Goal: Information Seeking & Learning: Learn about a topic

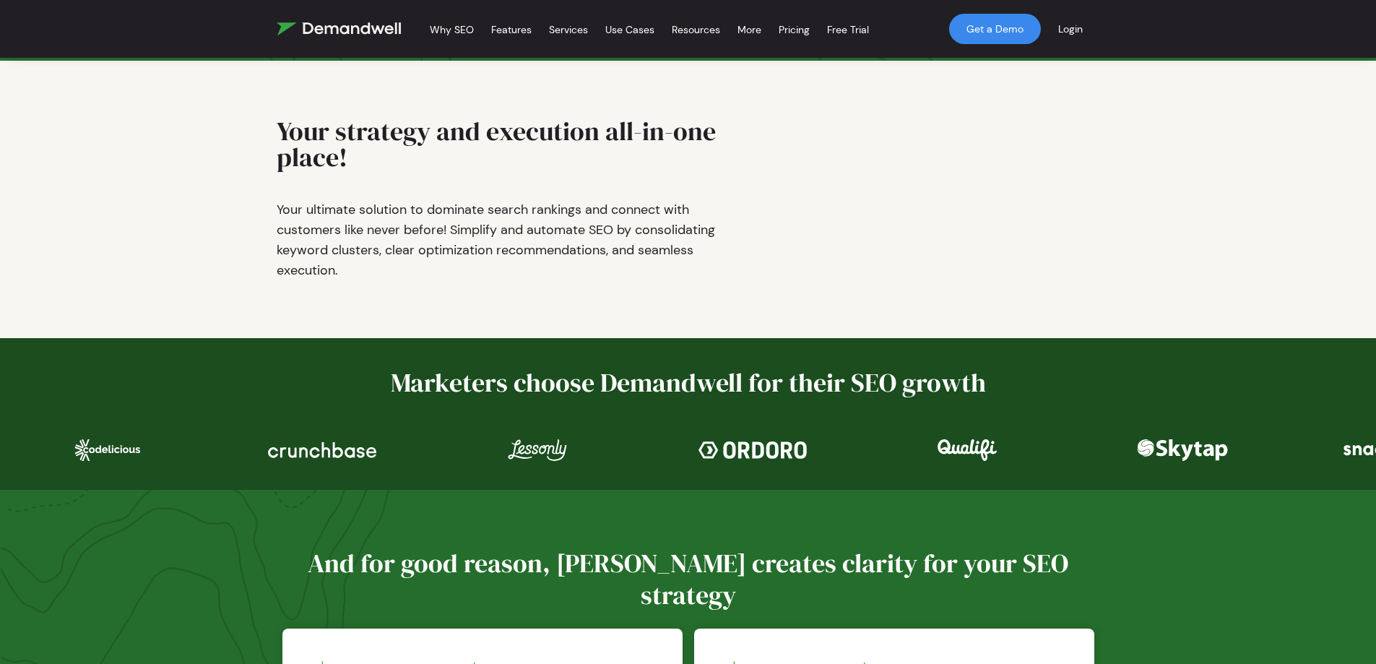
scroll to position [145, 0]
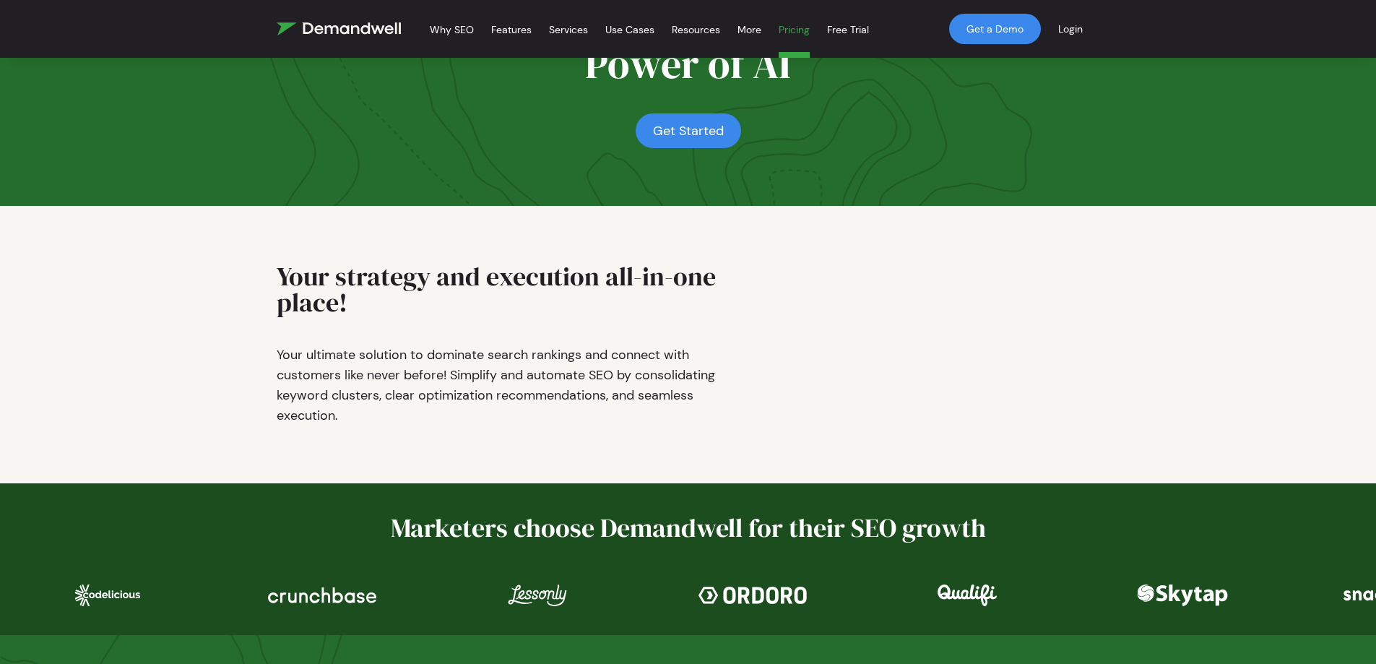
click at [800, 29] on link "Pricing" at bounding box center [794, 32] width 31 height 52
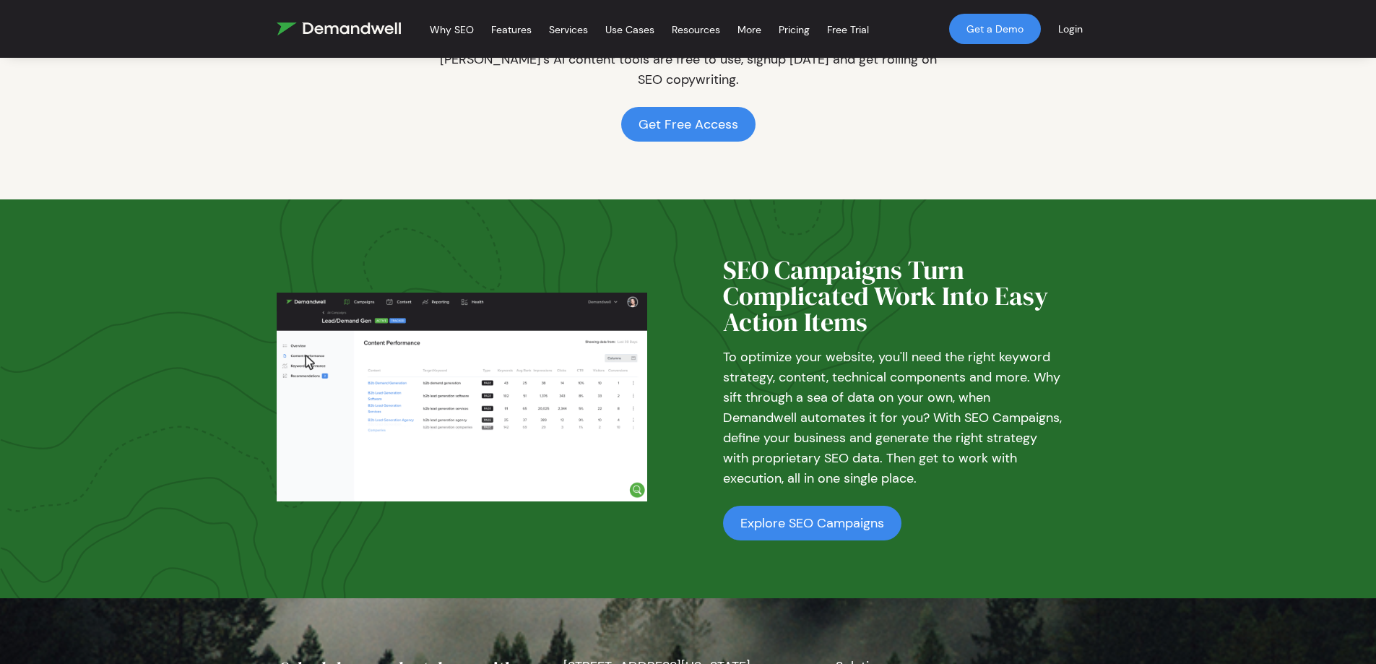
scroll to position [1373, 0]
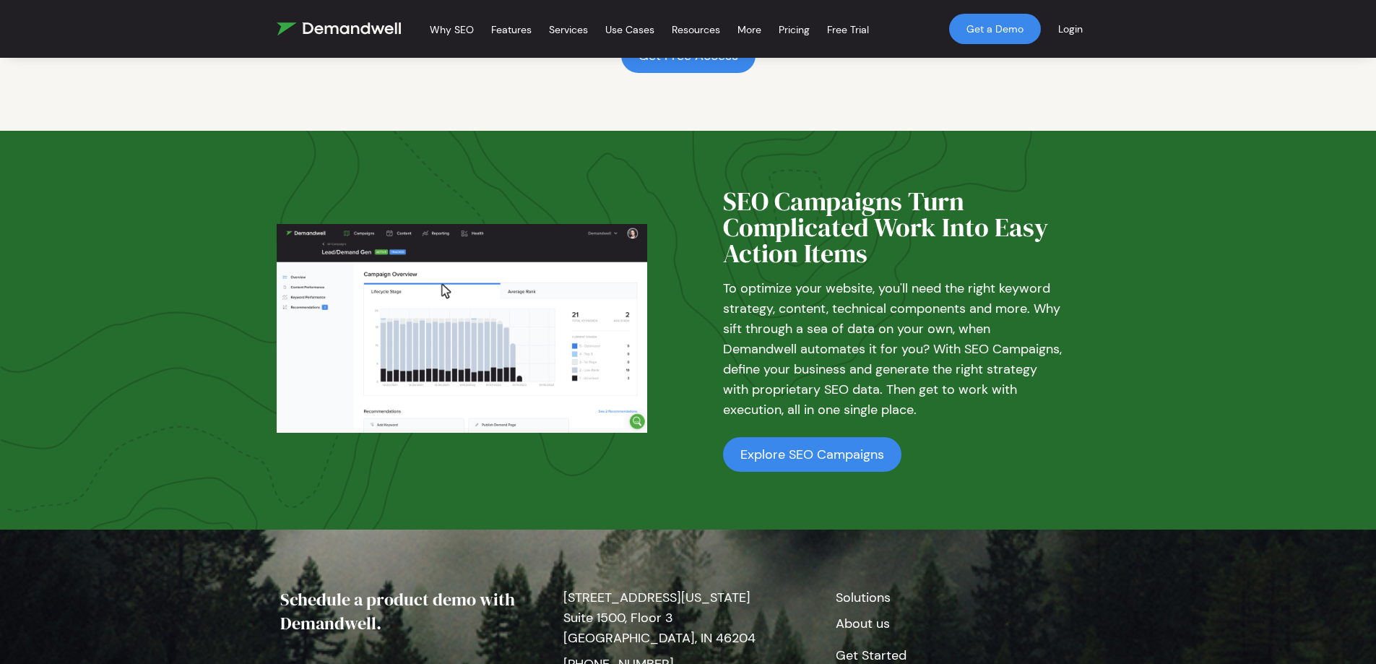
click at [433, 324] on img at bounding box center [462, 328] width 371 height 209
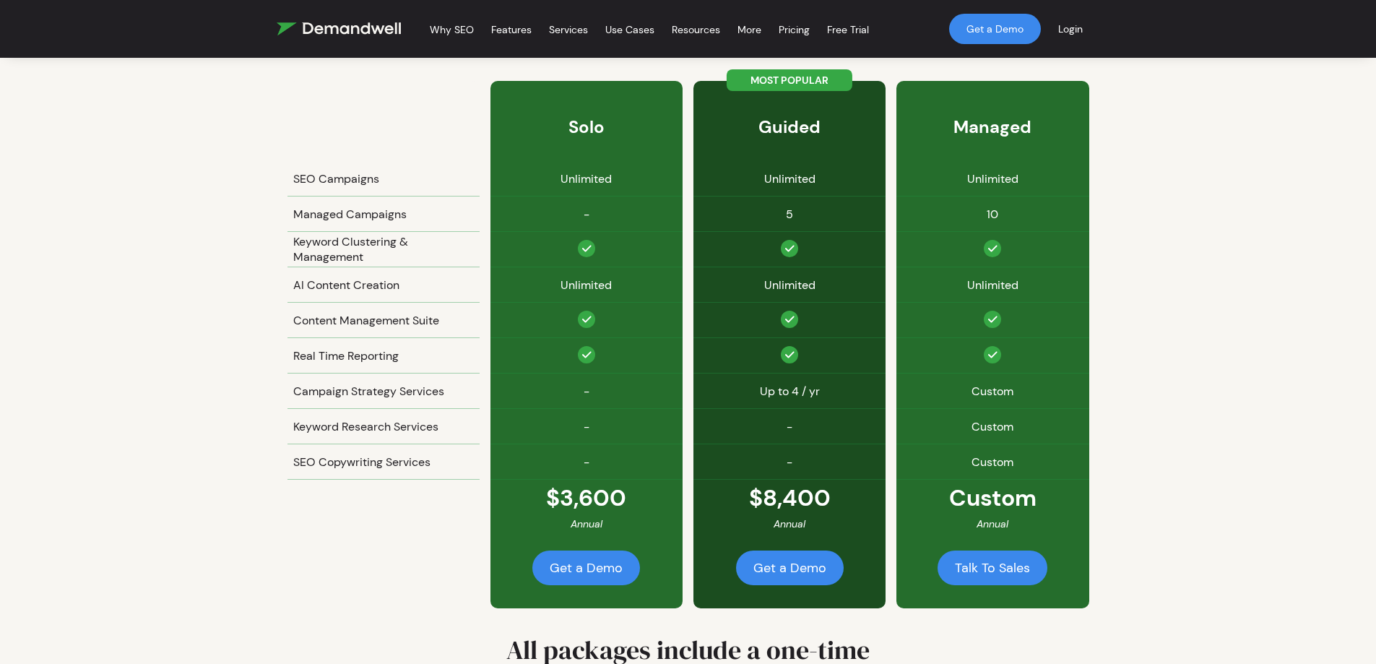
scroll to position [0, 0]
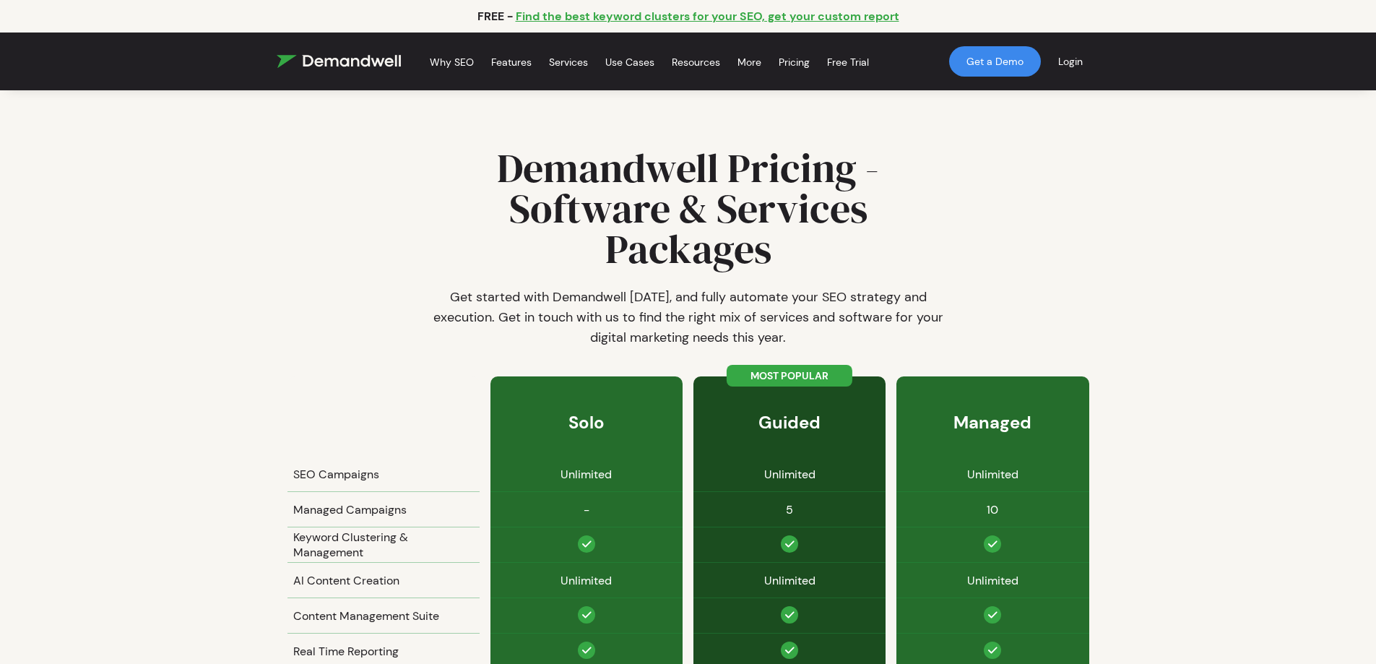
click at [337, 61] on img at bounding box center [339, 61] width 124 height 13
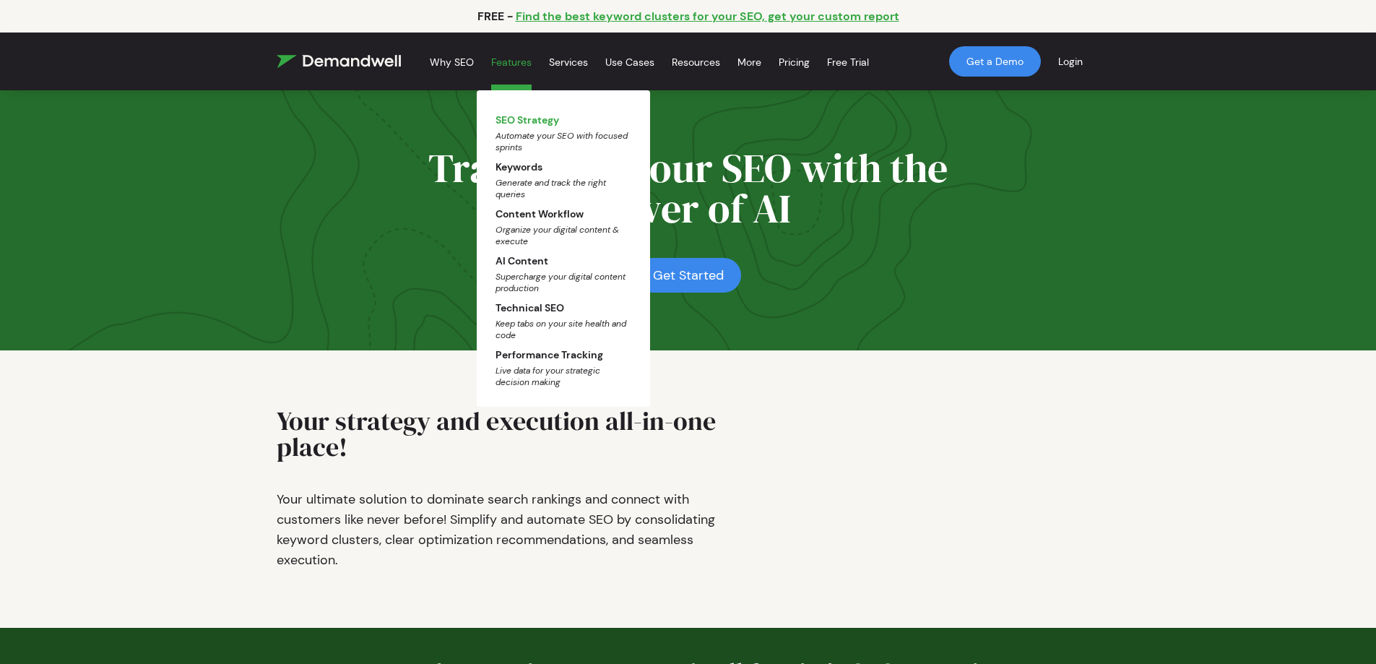
click at [553, 136] on span "Automate your SEO with focused sprints" at bounding box center [564, 141] width 136 height 23
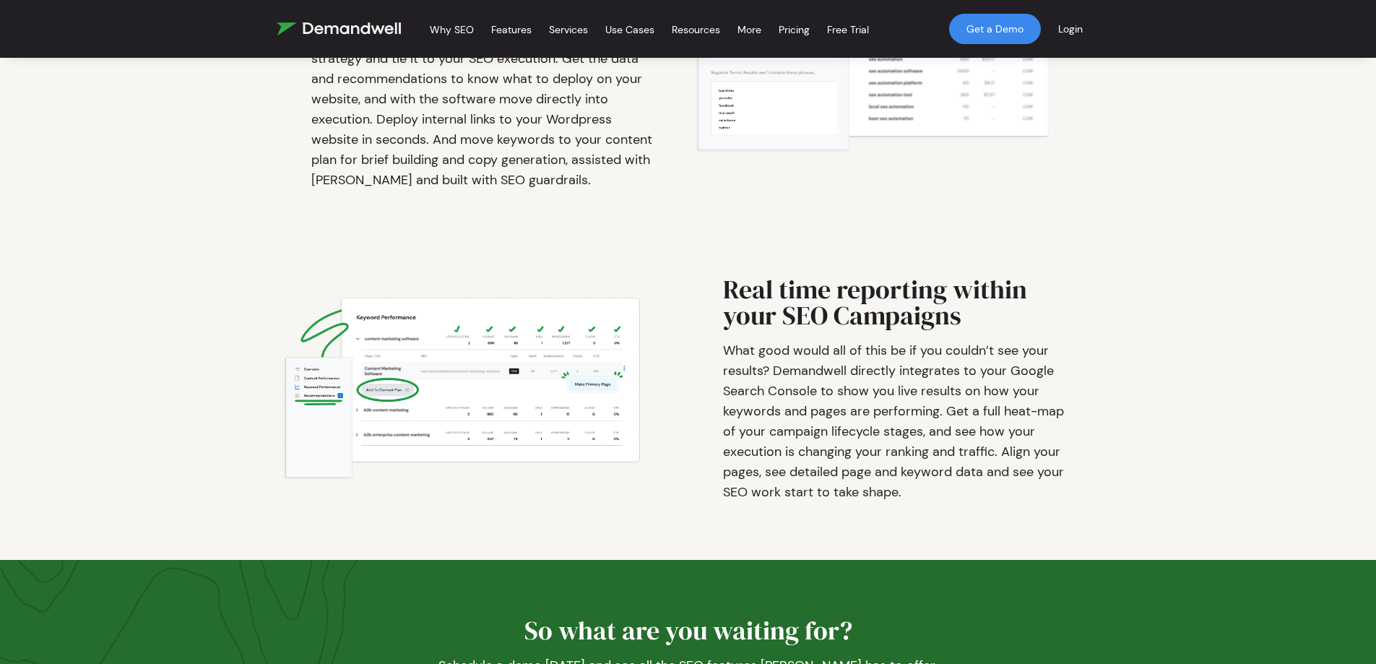
scroll to position [2818, 0]
